Goal: Transaction & Acquisition: Book appointment/travel/reservation

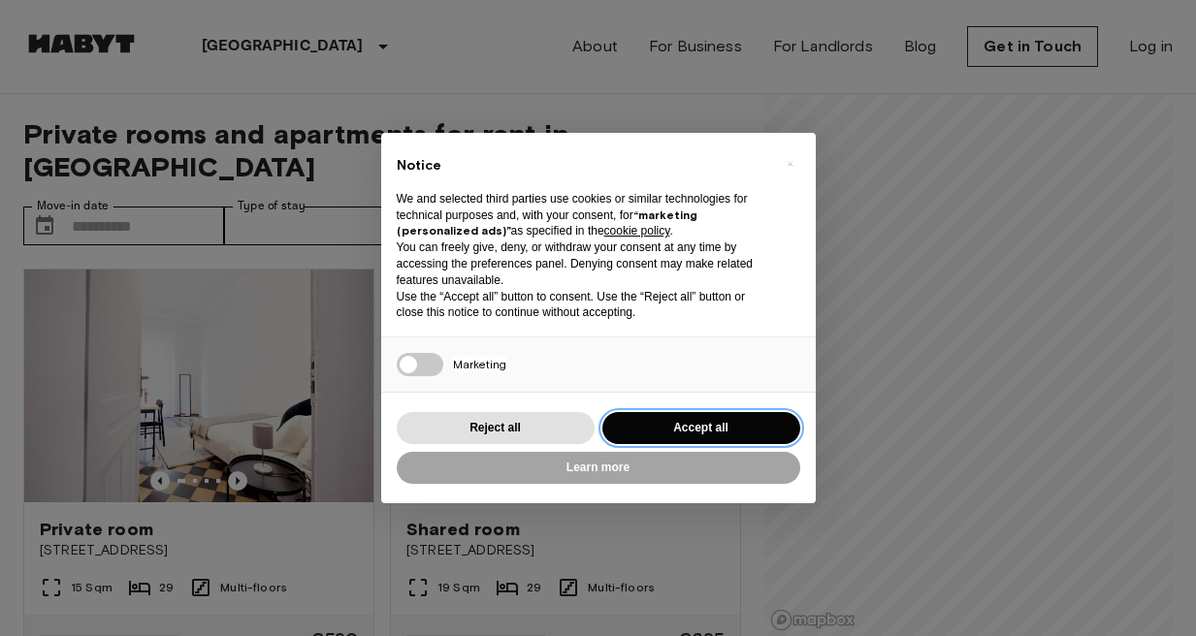
drag, startPoint x: 0, startPoint y: 0, endPoint x: 719, endPoint y: 421, distance: 832.7
click at [712, 427] on button "Accept all" at bounding box center [701, 428] width 198 height 32
click at [693, 427] on button "Accept all" at bounding box center [701, 428] width 198 height 32
click at [719, 630] on span "€395" at bounding box center [701, 638] width 47 height 17
click at [715, 630] on span "€395" at bounding box center [701, 638] width 47 height 17
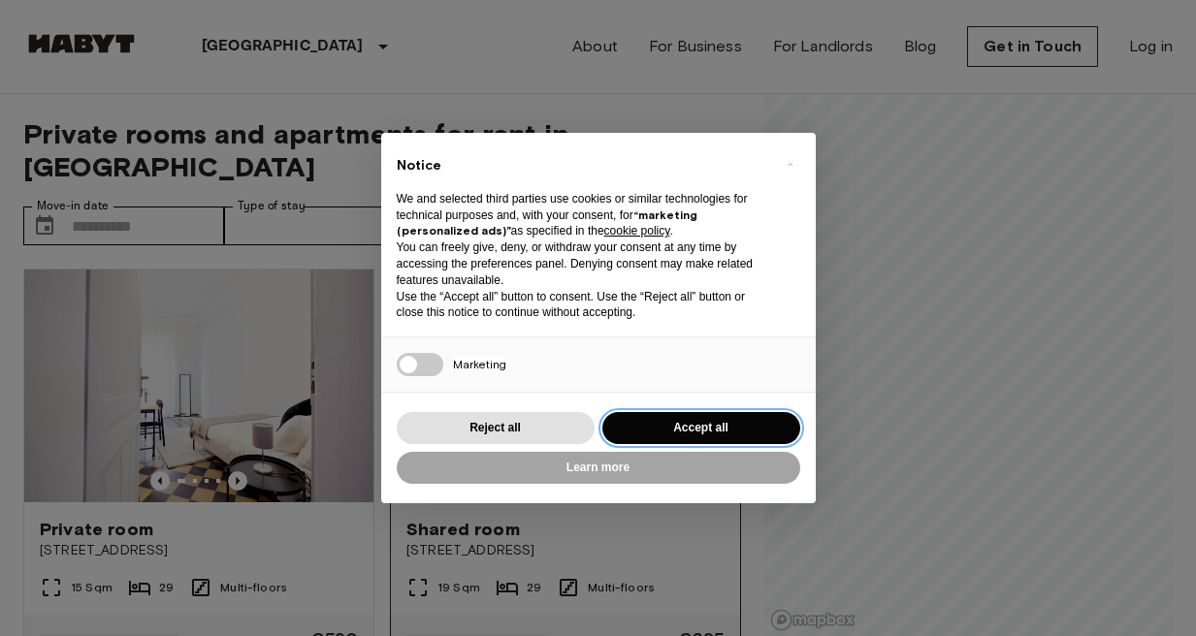
click at [715, 630] on span "€395" at bounding box center [701, 638] width 47 height 17
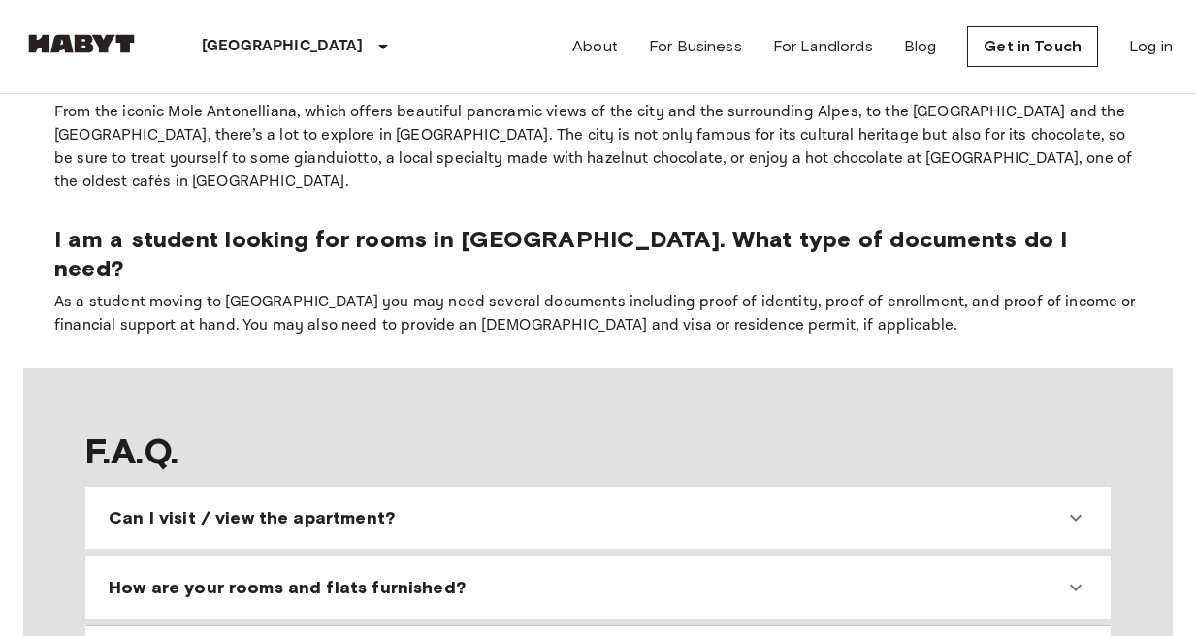
scroll to position [1581, 0]
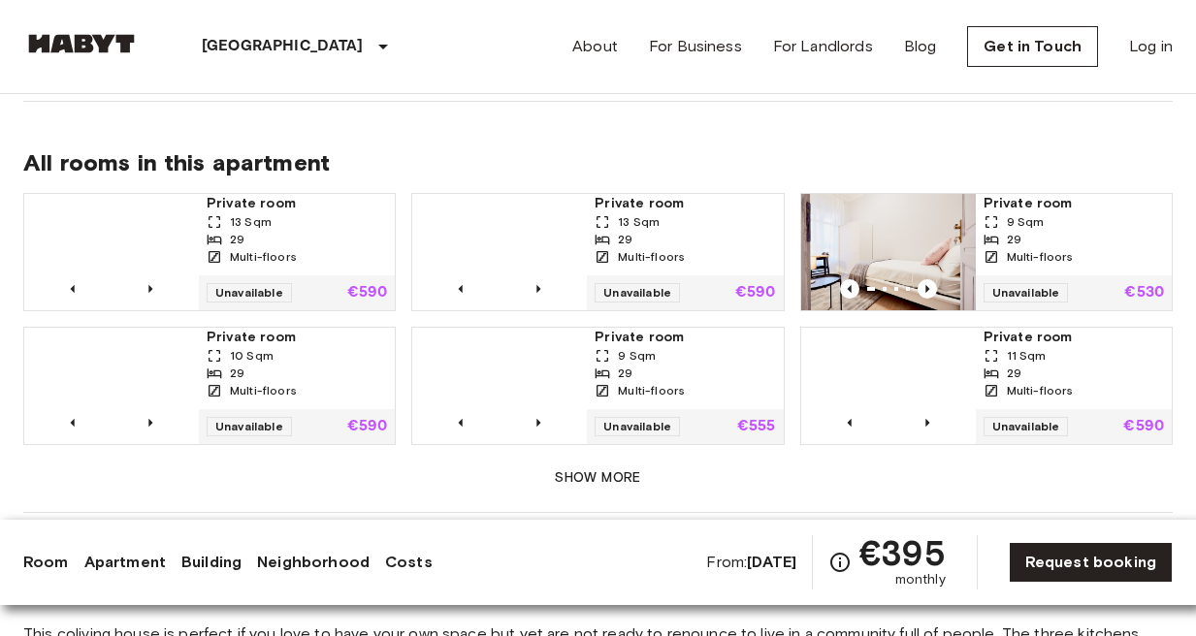
scroll to position [1371, 0]
